Goal: Use online tool/utility: Utilize a website feature to perform a specific function

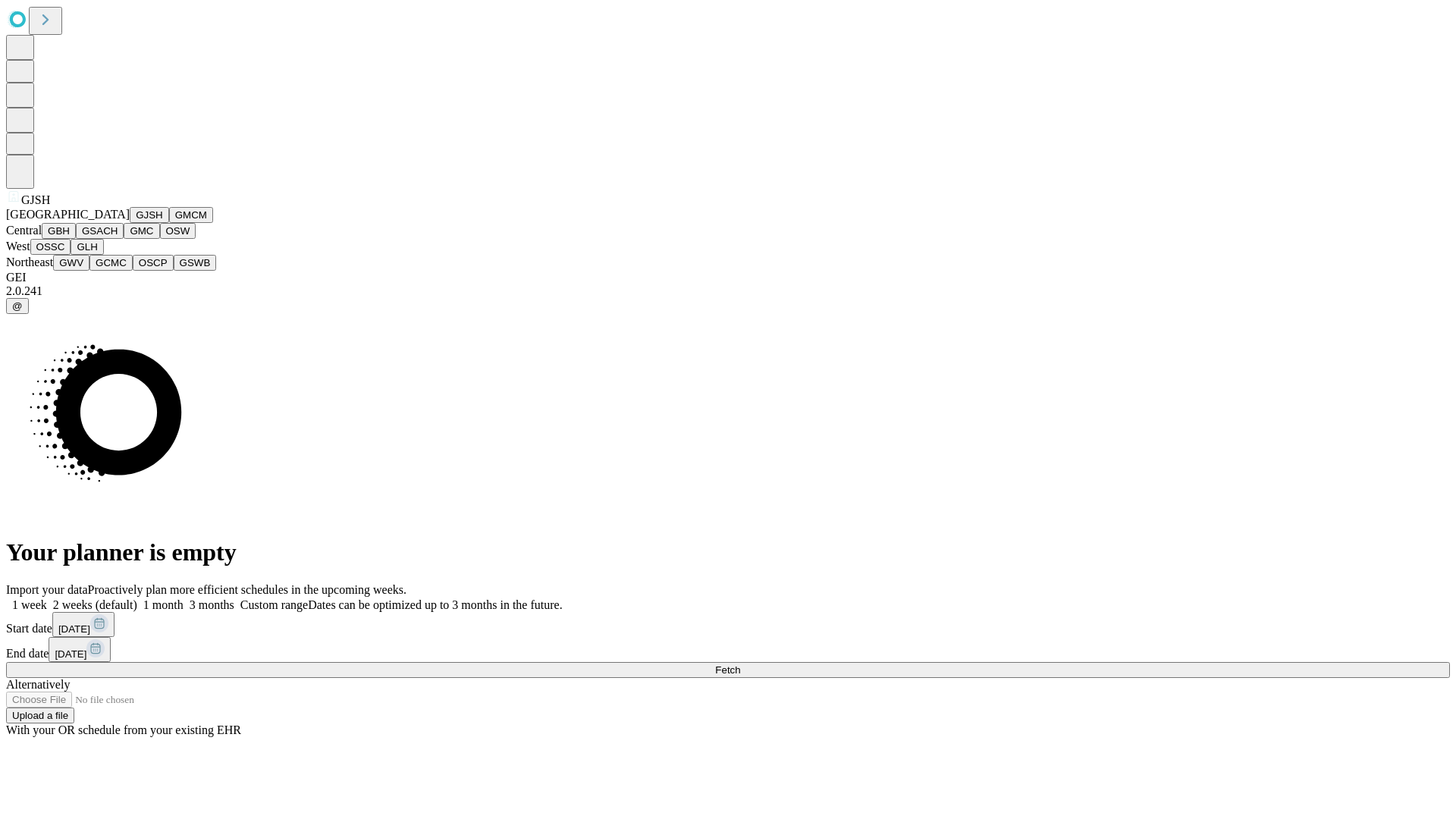
click at [130, 223] on button "GJSH" at bounding box center [149, 215] width 39 height 16
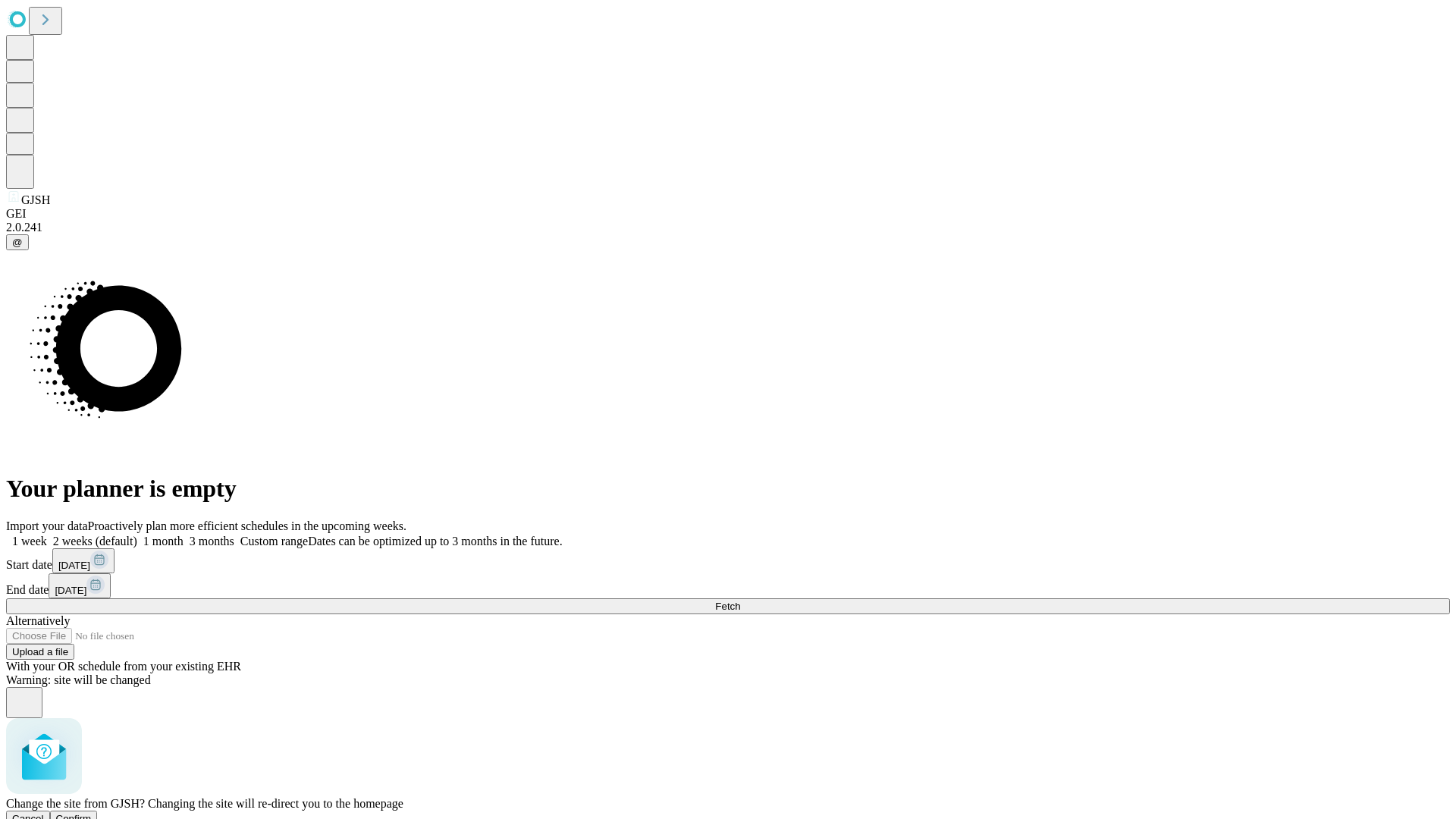
click at [92, 813] on span "Confirm" at bounding box center [74, 818] width 36 height 11
click at [184, 534] on label "1 month" at bounding box center [160, 540] width 46 height 13
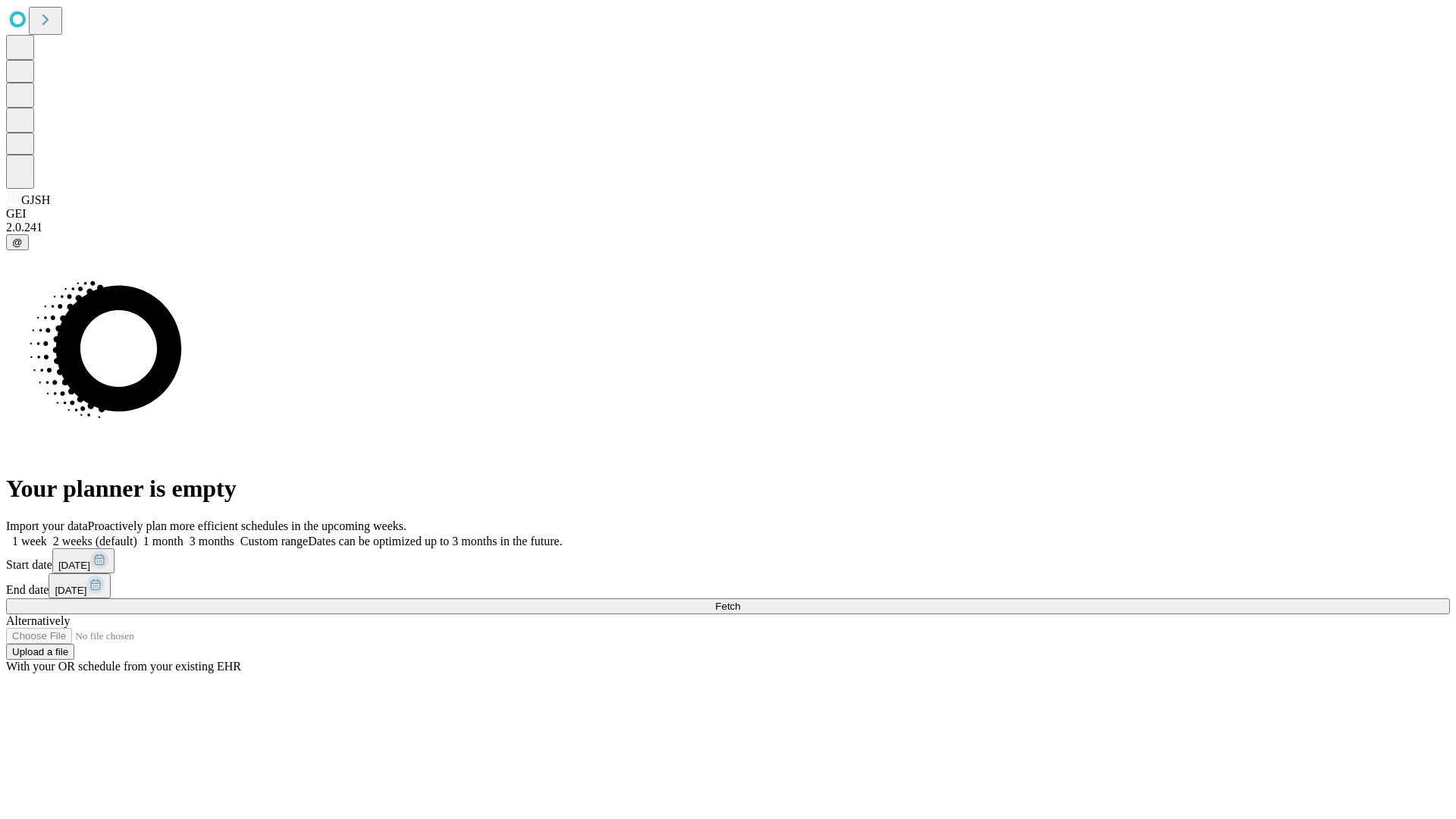
click at [740, 601] on span "Fetch" at bounding box center [727, 606] width 25 height 11
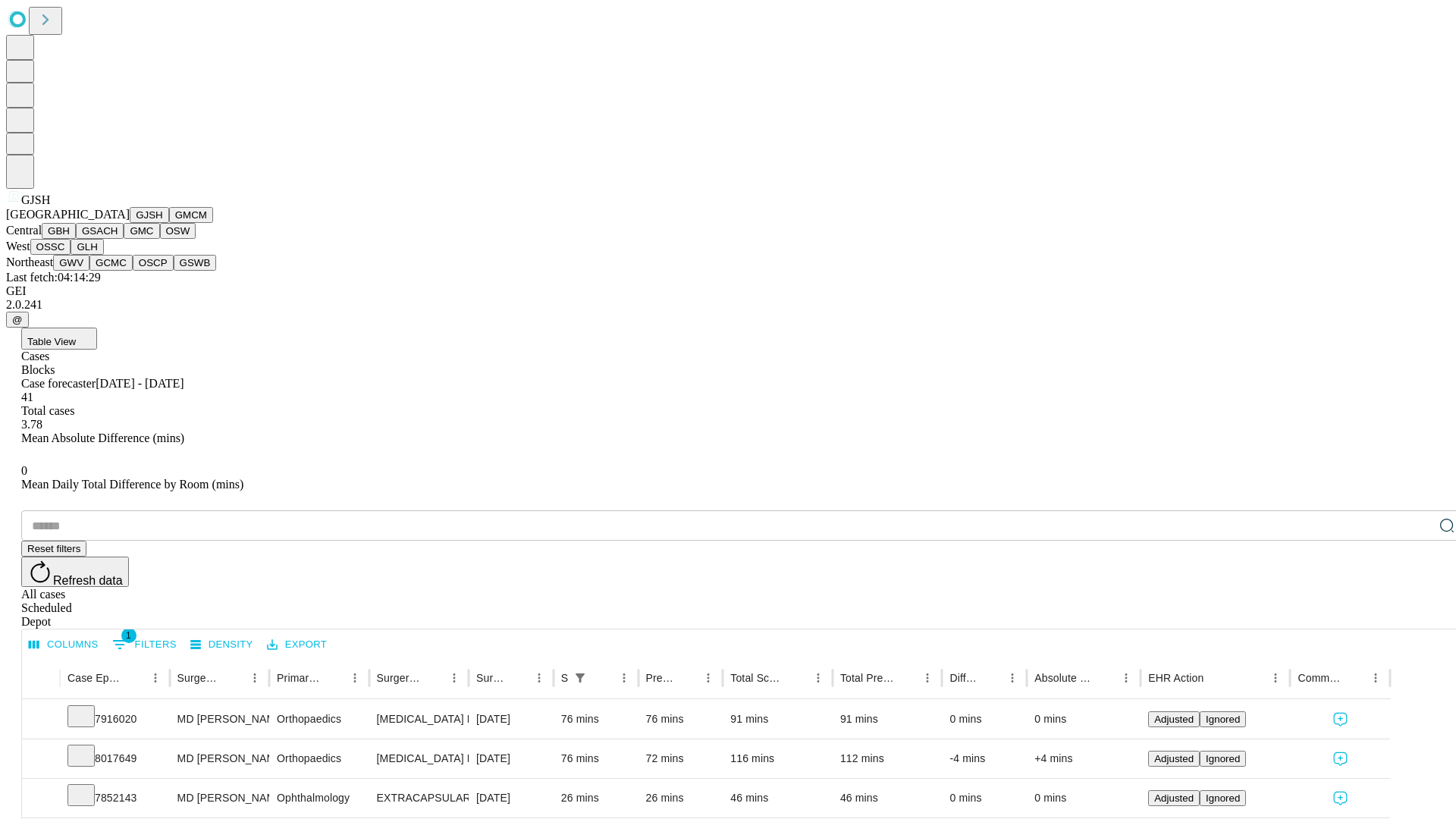
click at [169, 223] on button "GMCM" at bounding box center [191, 215] width 44 height 16
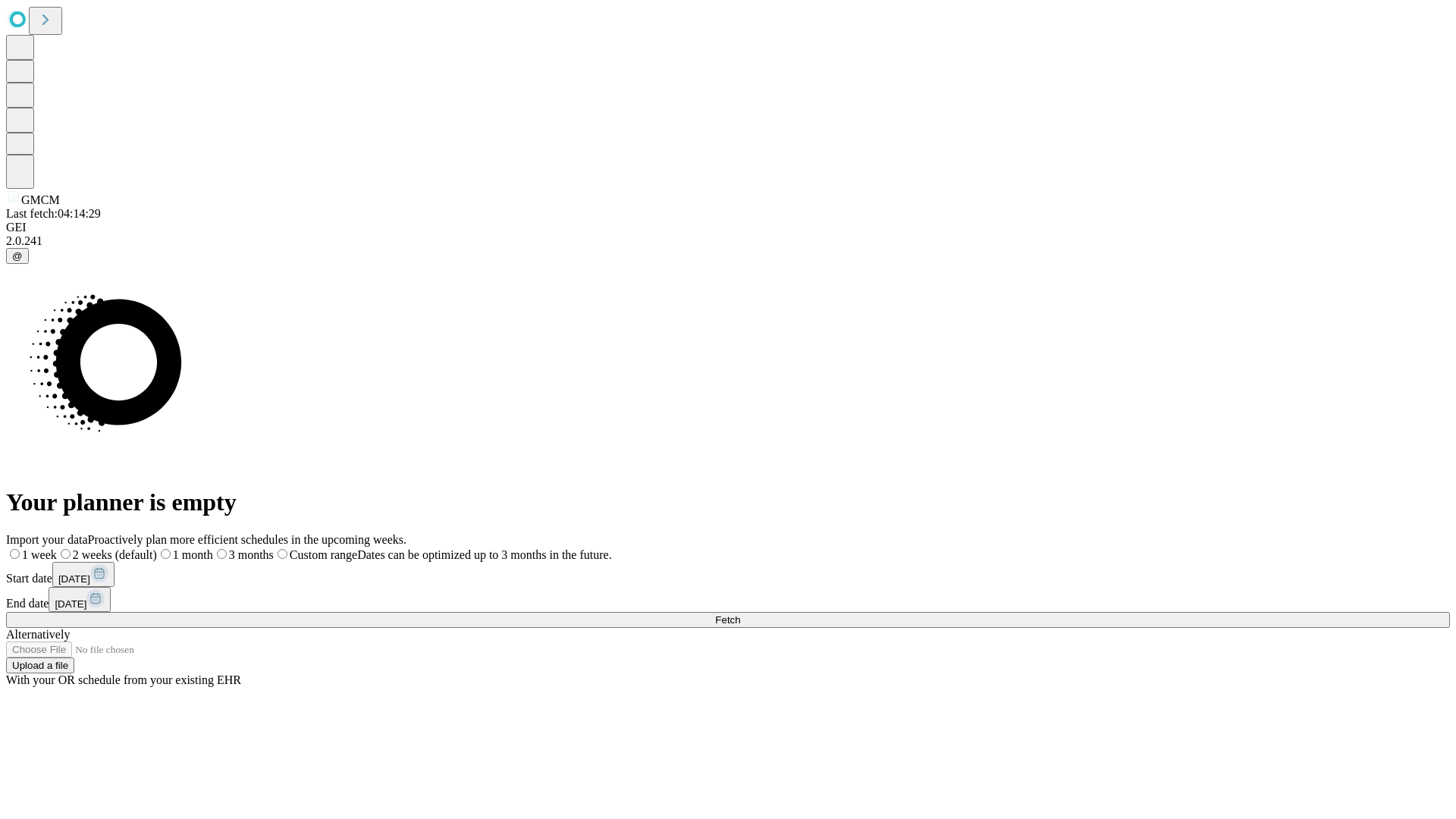
click at [213, 548] on label "1 month" at bounding box center [185, 554] width 56 height 13
click at [740, 614] on span "Fetch" at bounding box center [727, 619] width 25 height 11
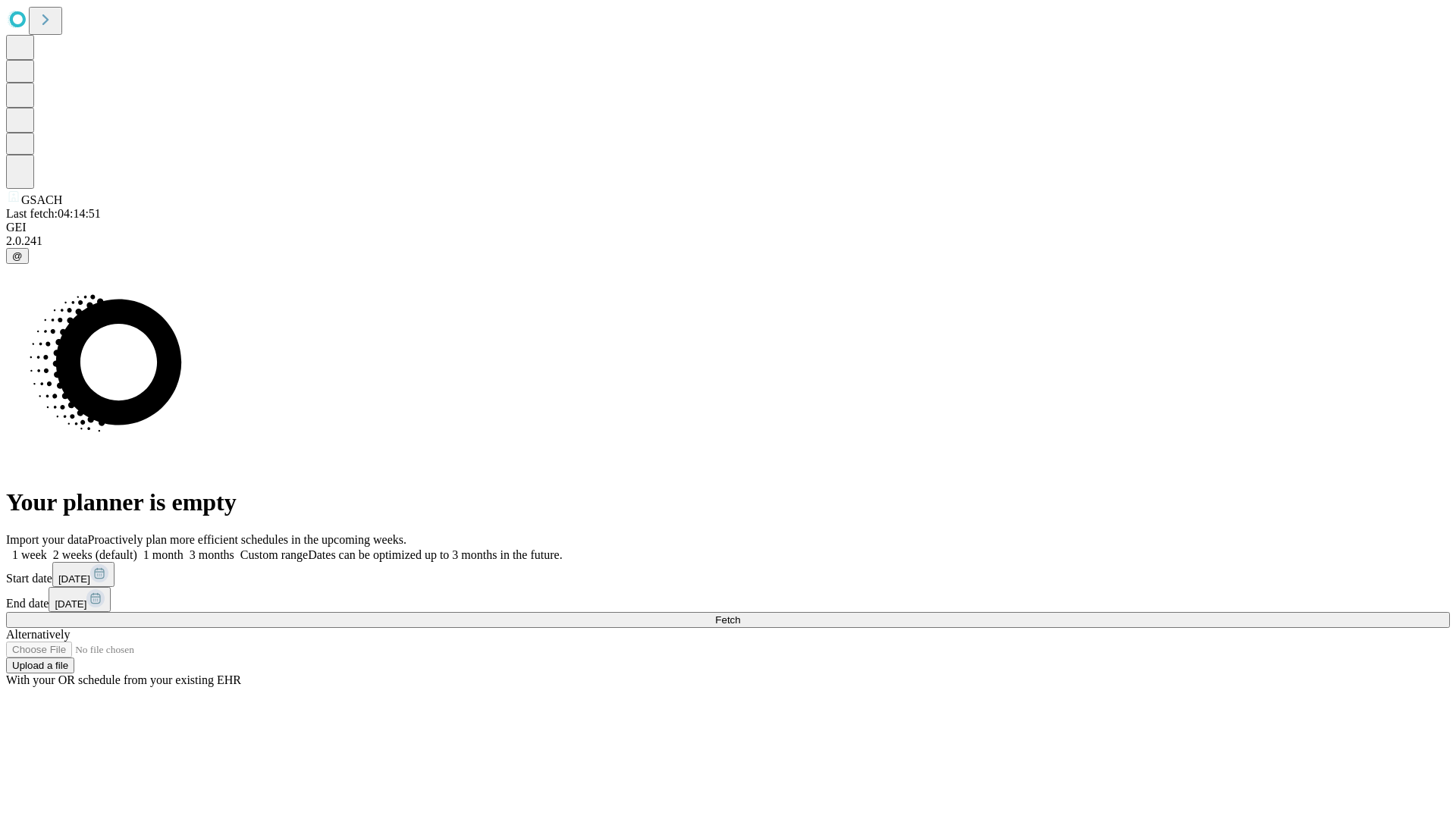
click at [184, 548] on label "1 month" at bounding box center [160, 554] width 46 height 13
click at [740, 614] on span "Fetch" at bounding box center [727, 619] width 25 height 11
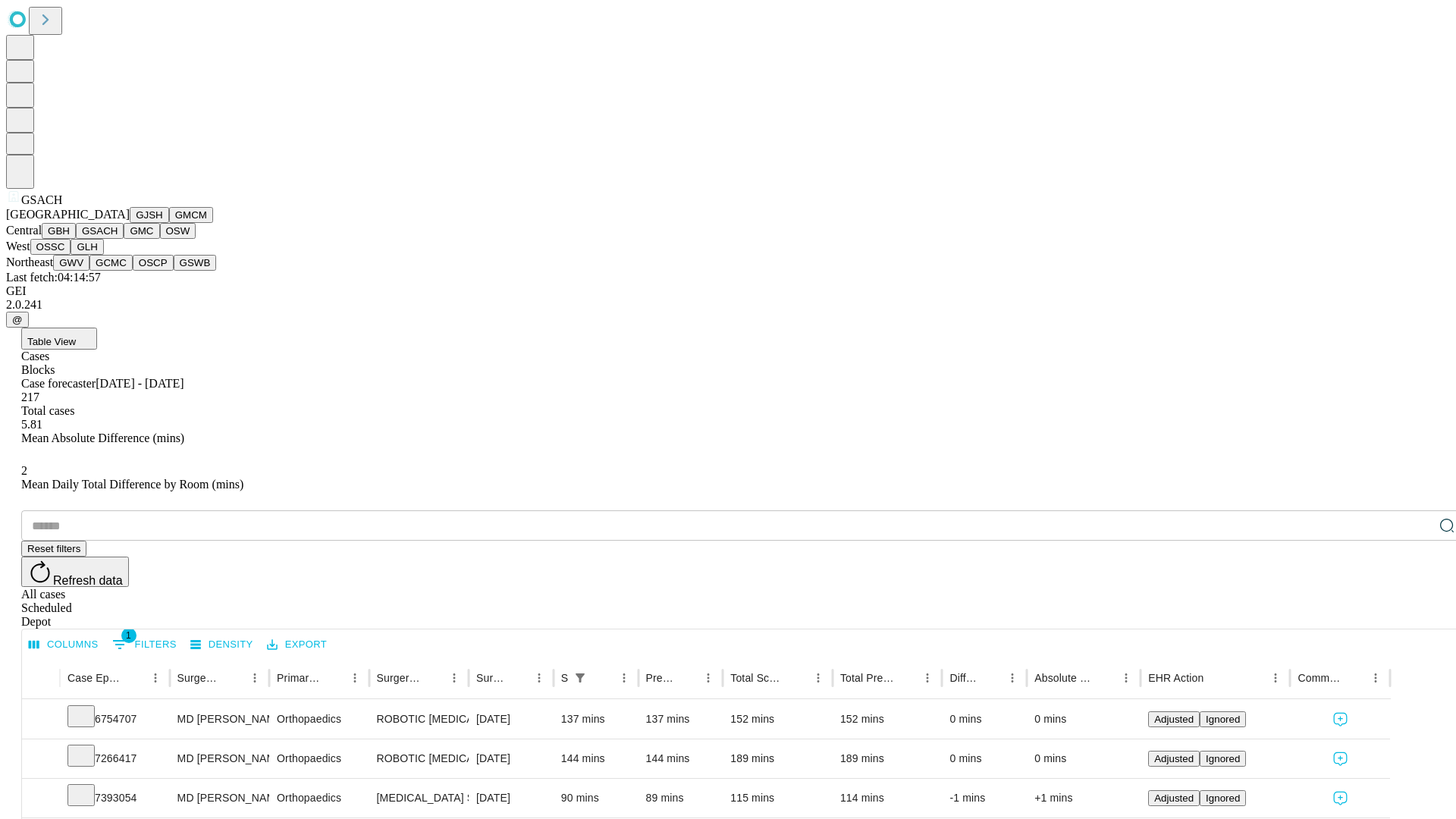
click at [124, 239] on button "GMC" at bounding box center [141, 231] width 36 height 16
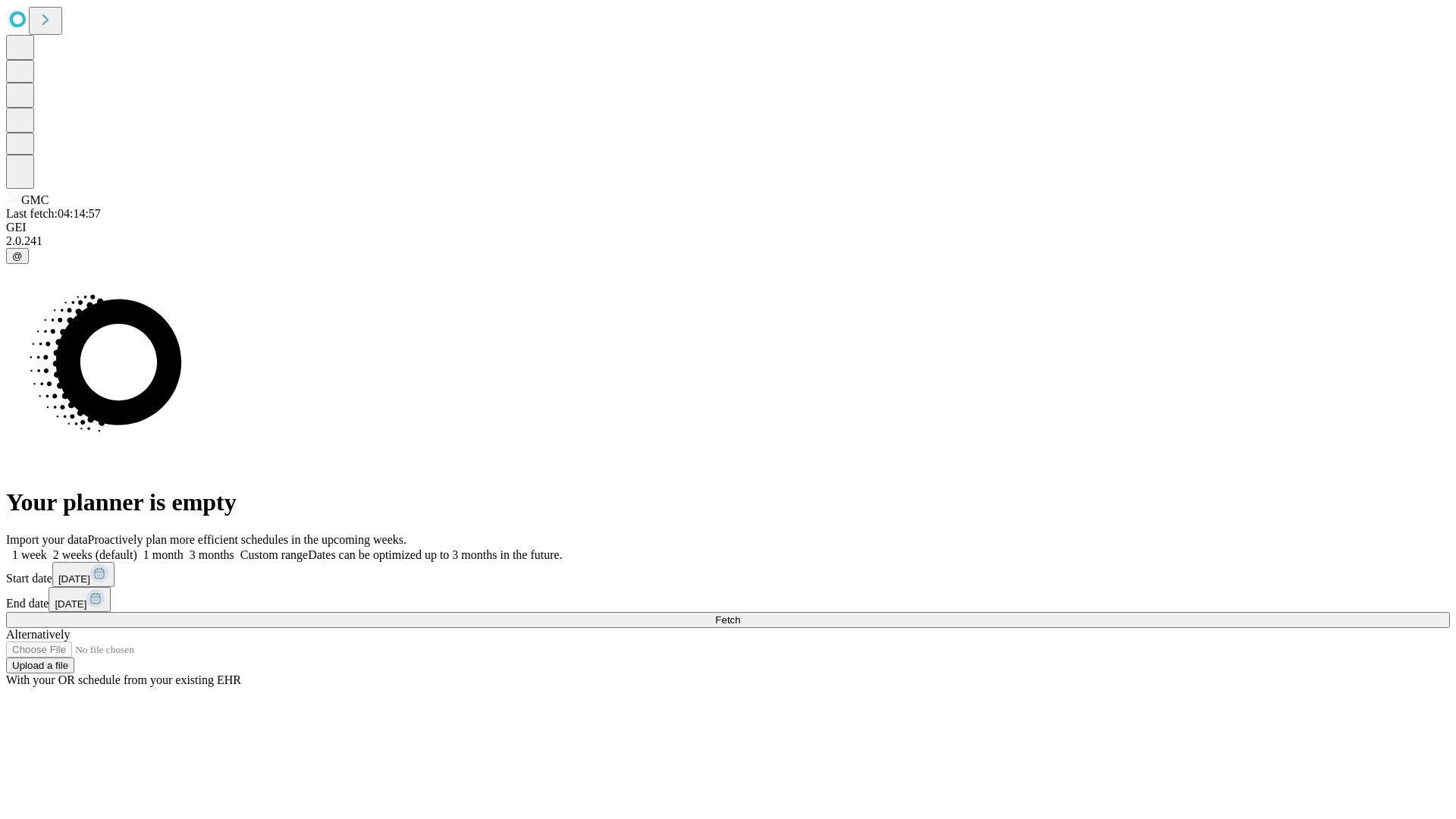
click at [740, 614] on span "Fetch" at bounding box center [727, 619] width 25 height 11
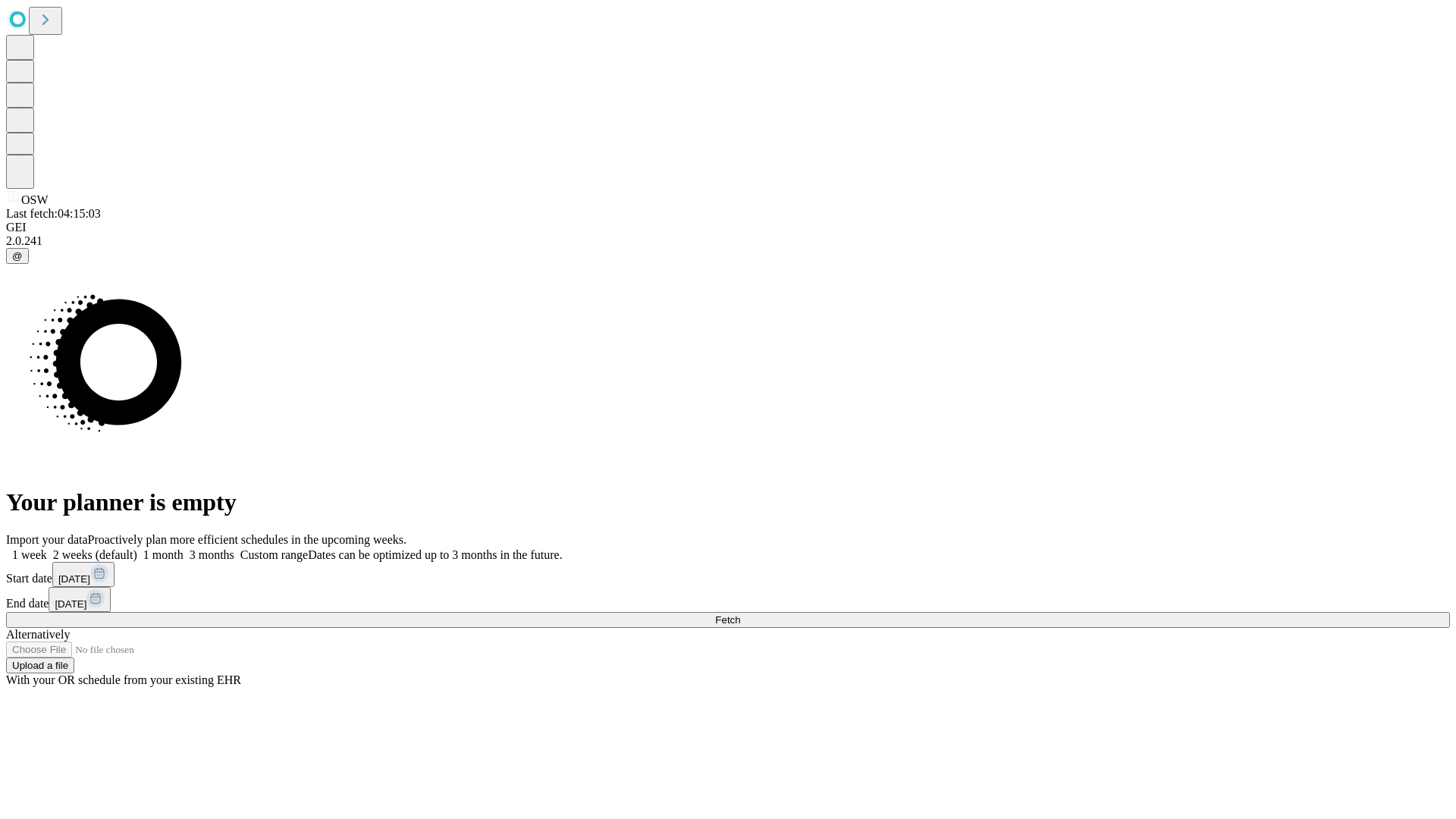
click at [184, 548] on label "1 month" at bounding box center [160, 554] width 46 height 13
click at [740, 614] on span "Fetch" at bounding box center [727, 619] width 25 height 11
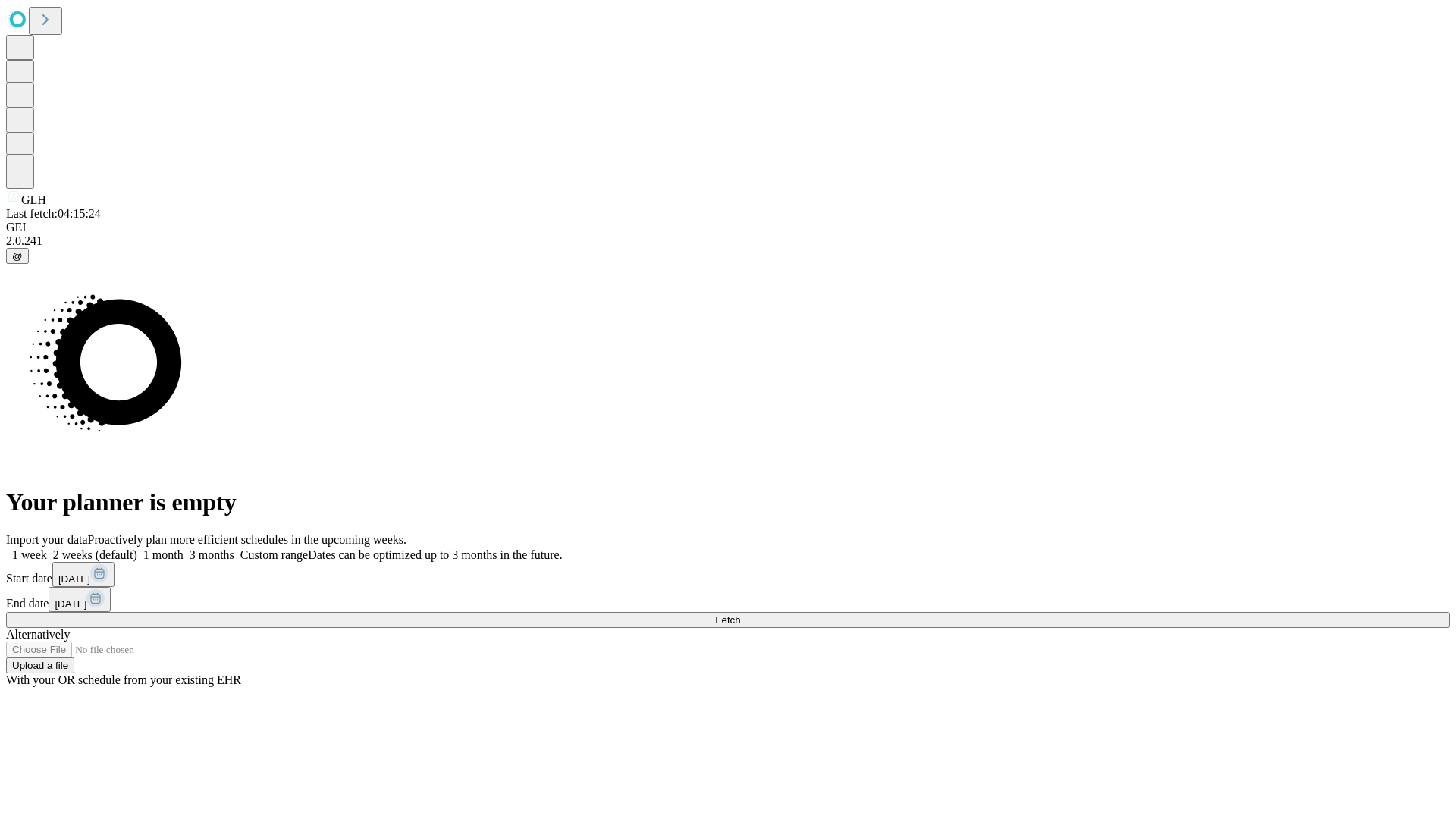
click at [740, 614] on span "Fetch" at bounding box center [727, 619] width 25 height 11
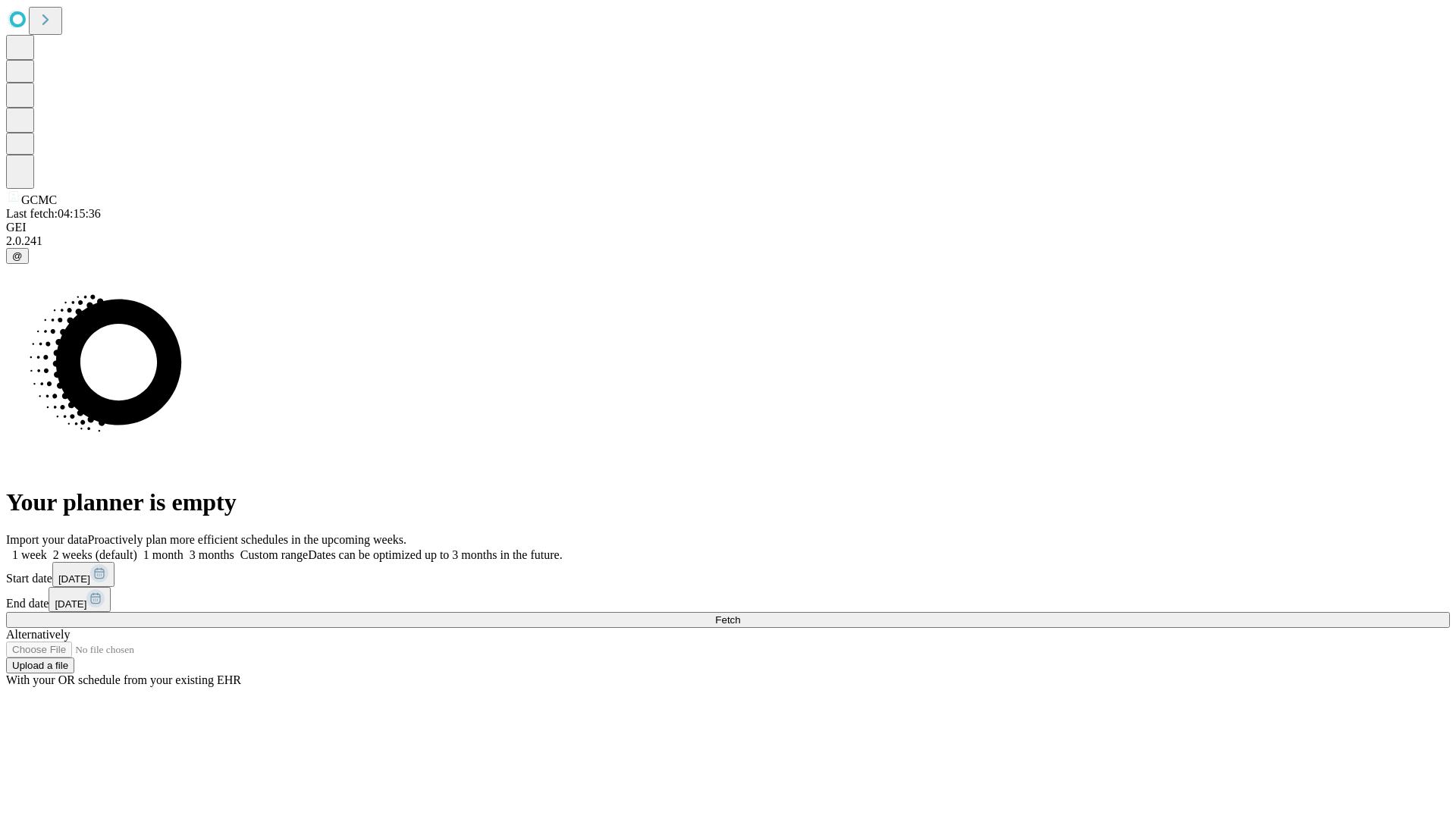
click at [184, 548] on label "1 month" at bounding box center [160, 554] width 46 height 13
click at [740, 614] on span "Fetch" at bounding box center [727, 619] width 25 height 11
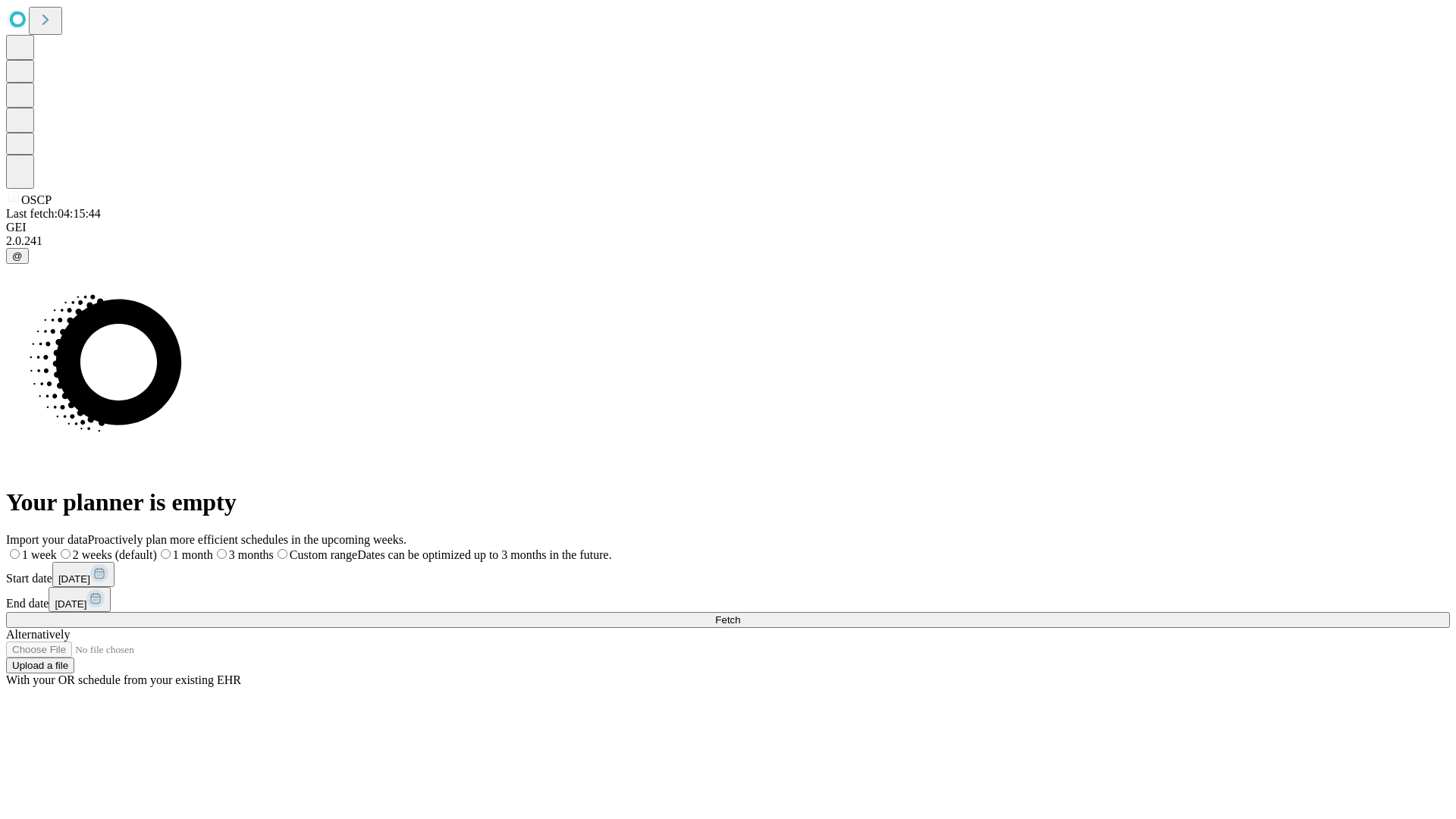
click at [213, 548] on label "1 month" at bounding box center [185, 554] width 56 height 13
click at [740, 614] on span "Fetch" at bounding box center [727, 619] width 25 height 11
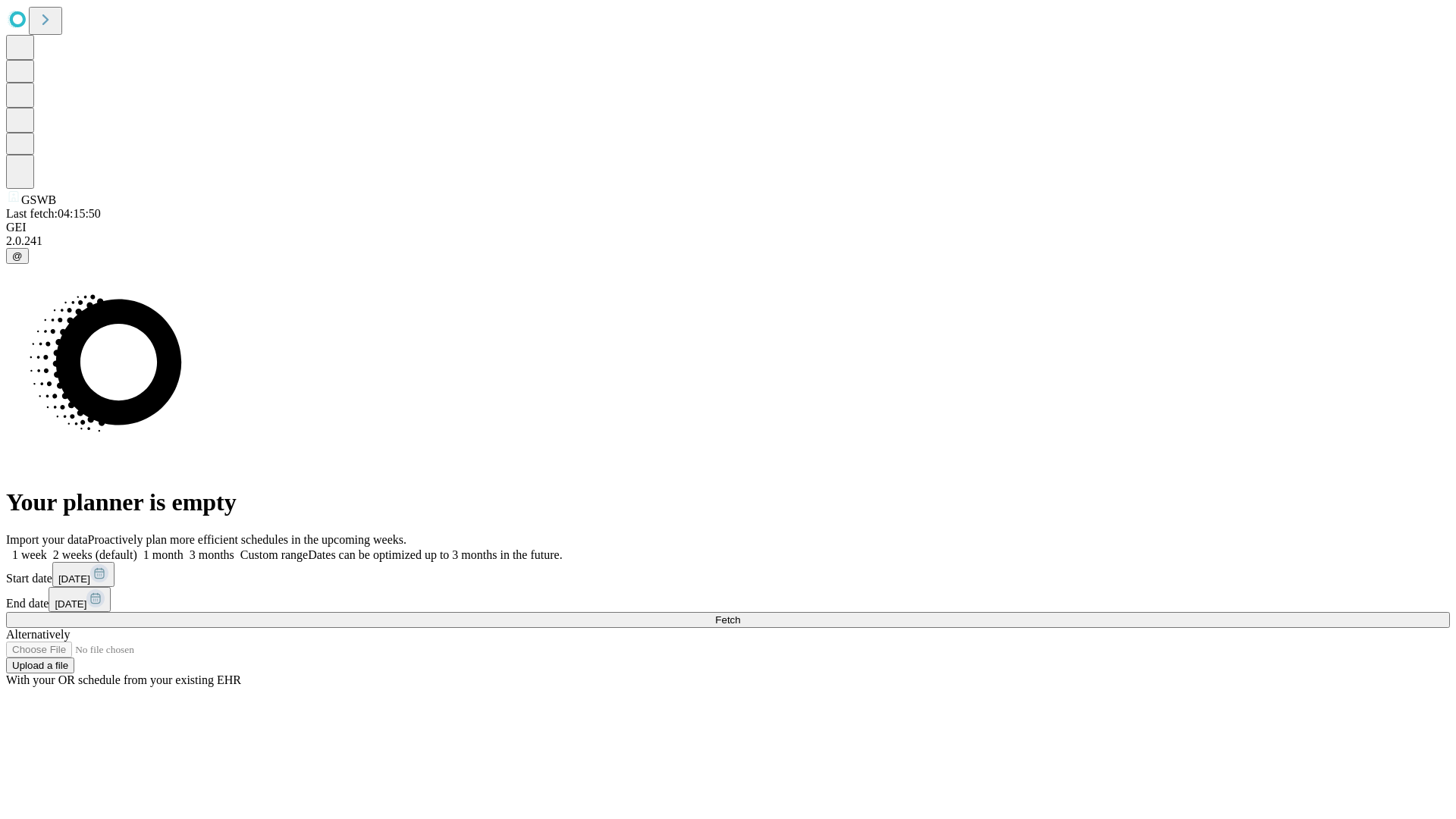
click at [184, 548] on label "1 month" at bounding box center [160, 554] width 46 height 13
click at [740, 614] on span "Fetch" at bounding box center [727, 619] width 25 height 11
